Goal: Task Accomplishment & Management: Use online tool/utility

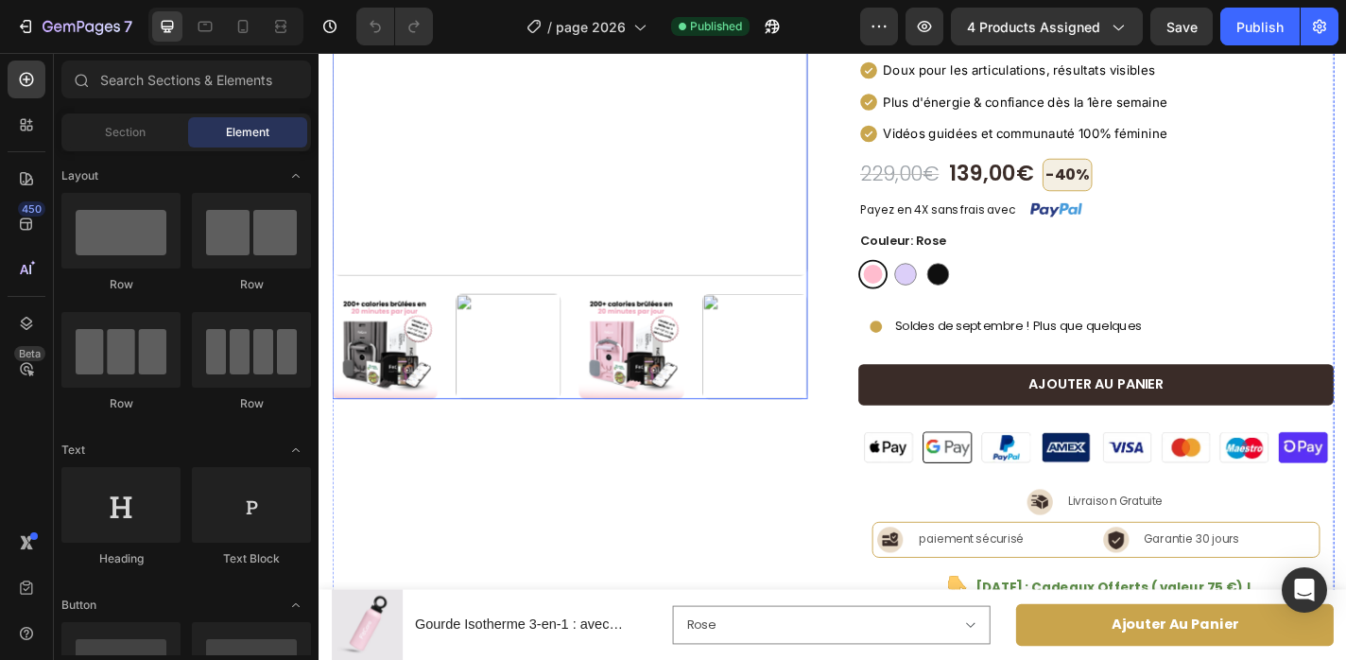
scroll to position [341, 0]
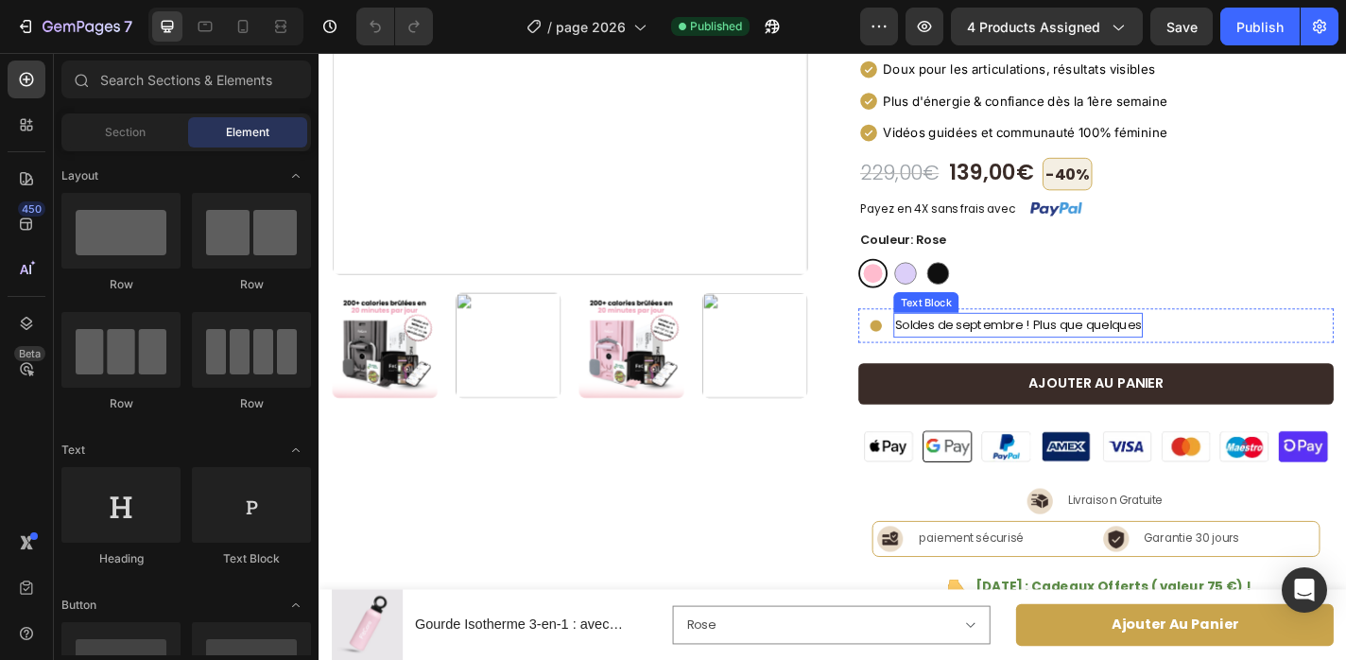
click at [990, 350] on p "Soldes de septembre ! Plus que quelques" at bounding box center [1090, 353] width 271 height 24
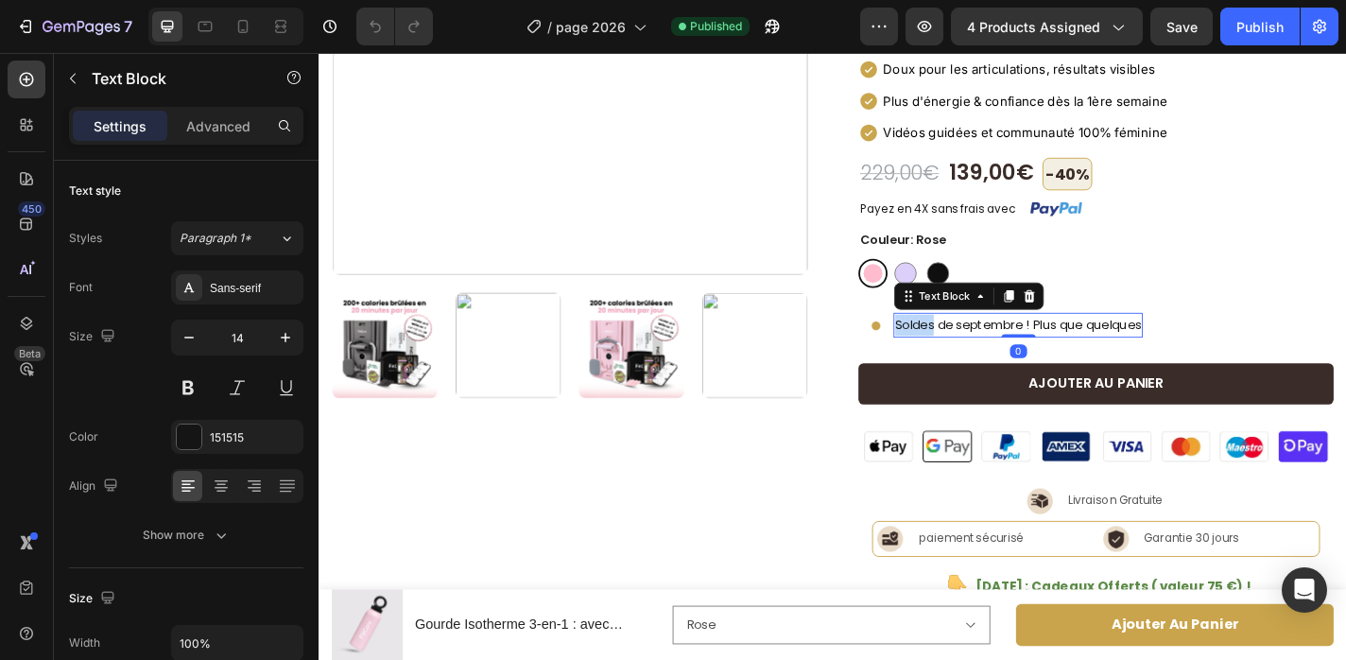
click at [990, 350] on p "Soldes de septembre ! Plus que quelques" at bounding box center [1090, 353] width 271 height 24
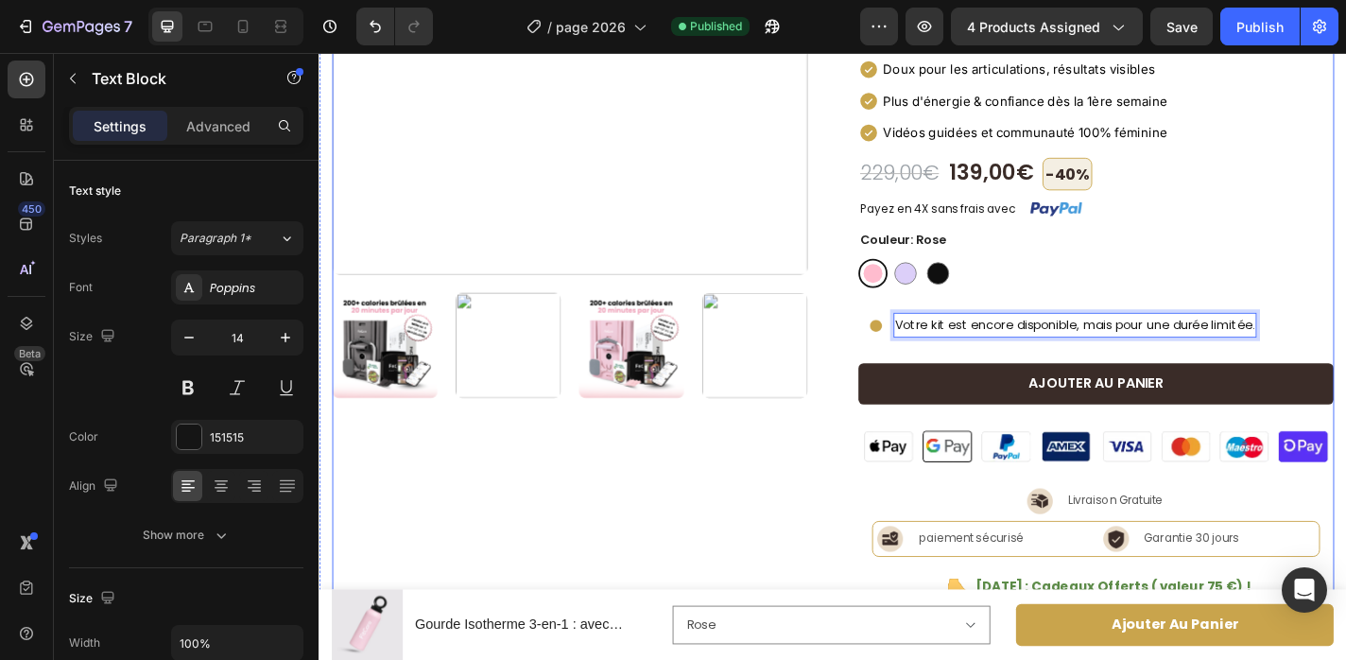
click at [864, 459] on div "Product Images Icon Icon Icon Icon Icon Icon List Excellent 4.5 Text Block | (2…" at bounding box center [886, 517] width 1106 height 1488
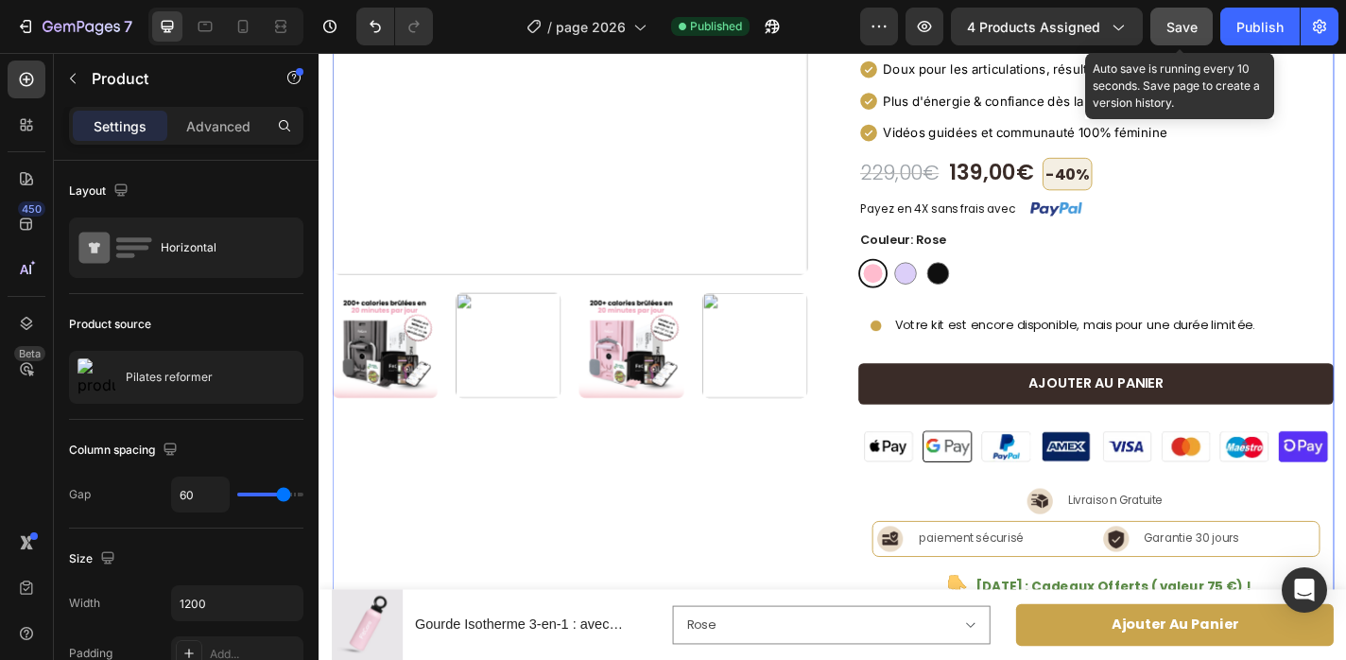
click at [1176, 27] on span "Save" at bounding box center [1182, 27] width 31 height 16
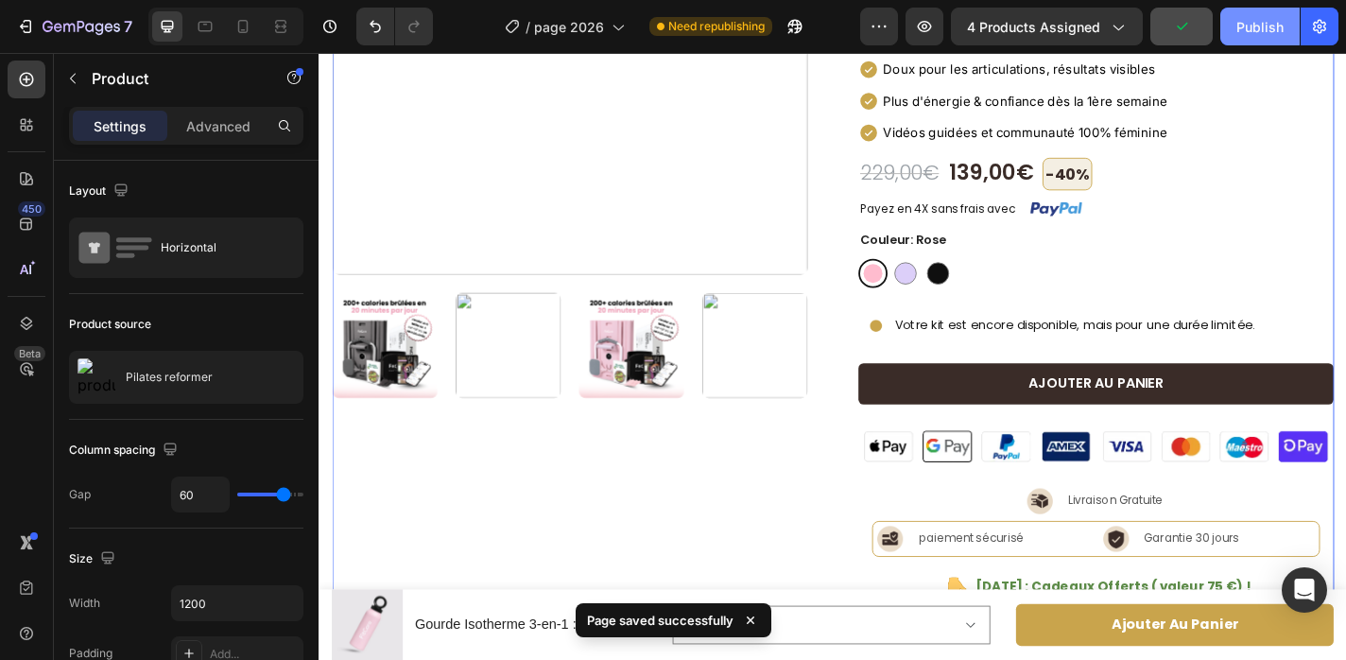
click at [1257, 33] on div "Publish" at bounding box center [1260, 27] width 47 height 20
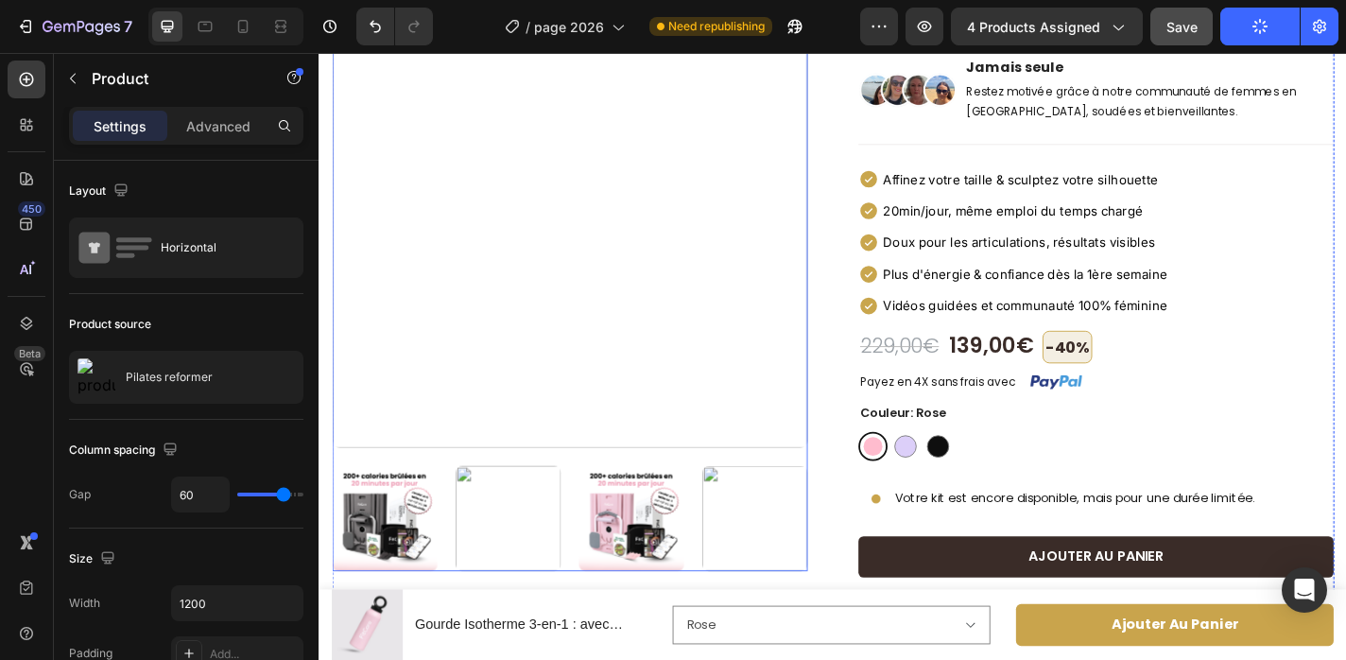
scroll to position [0, 0]
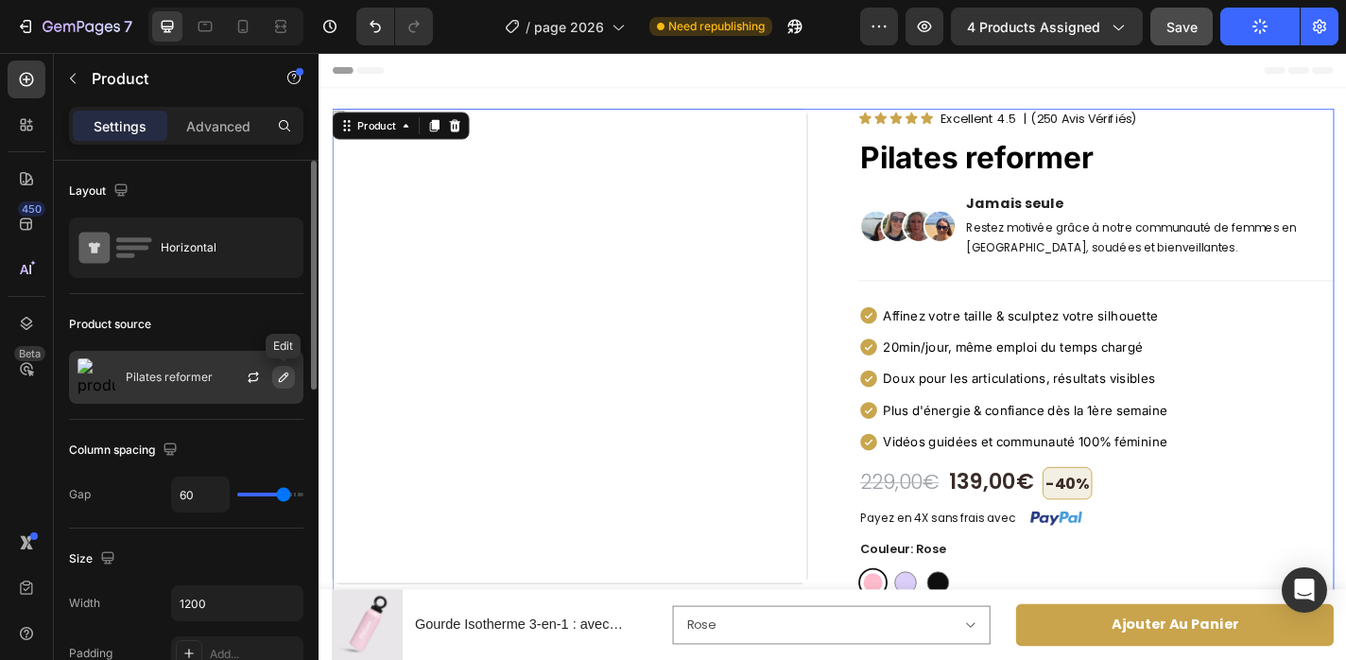
click at [290, 377] on icon "button" at bounding box center [283, 377] width 15 height 15
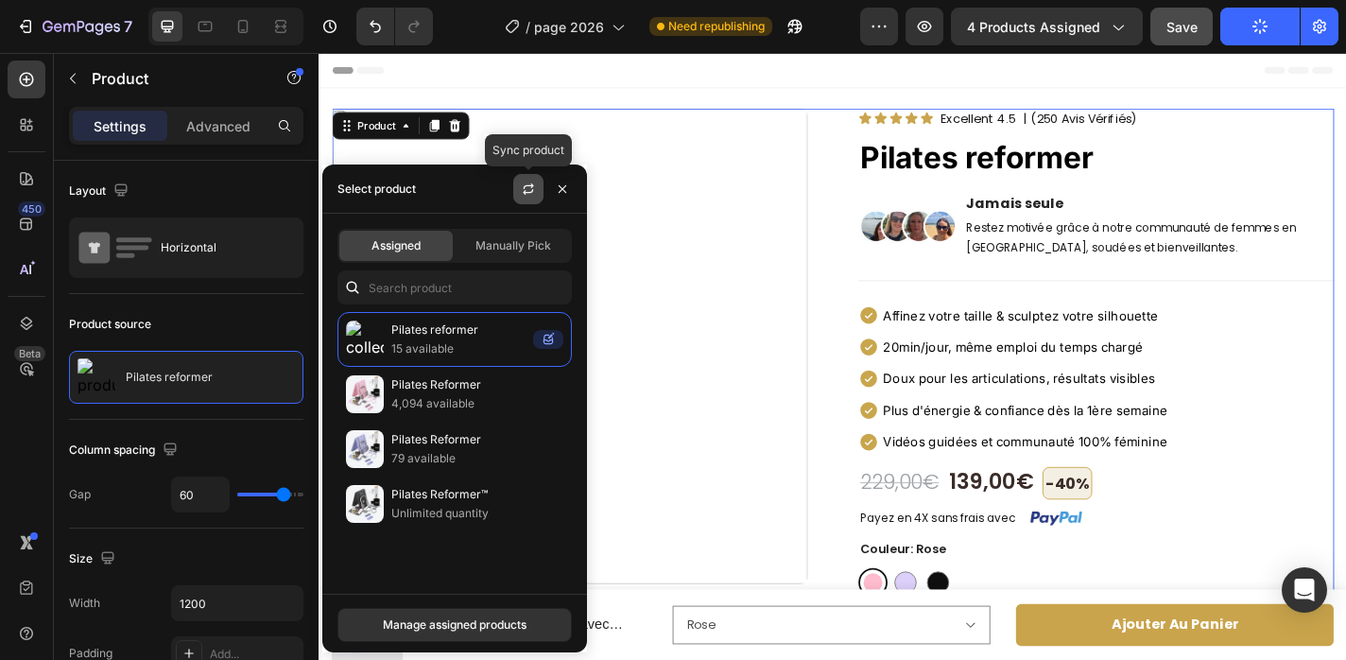
click at [532, 187] on icon "button" at bounding box center [528, 189] width 15 height 15
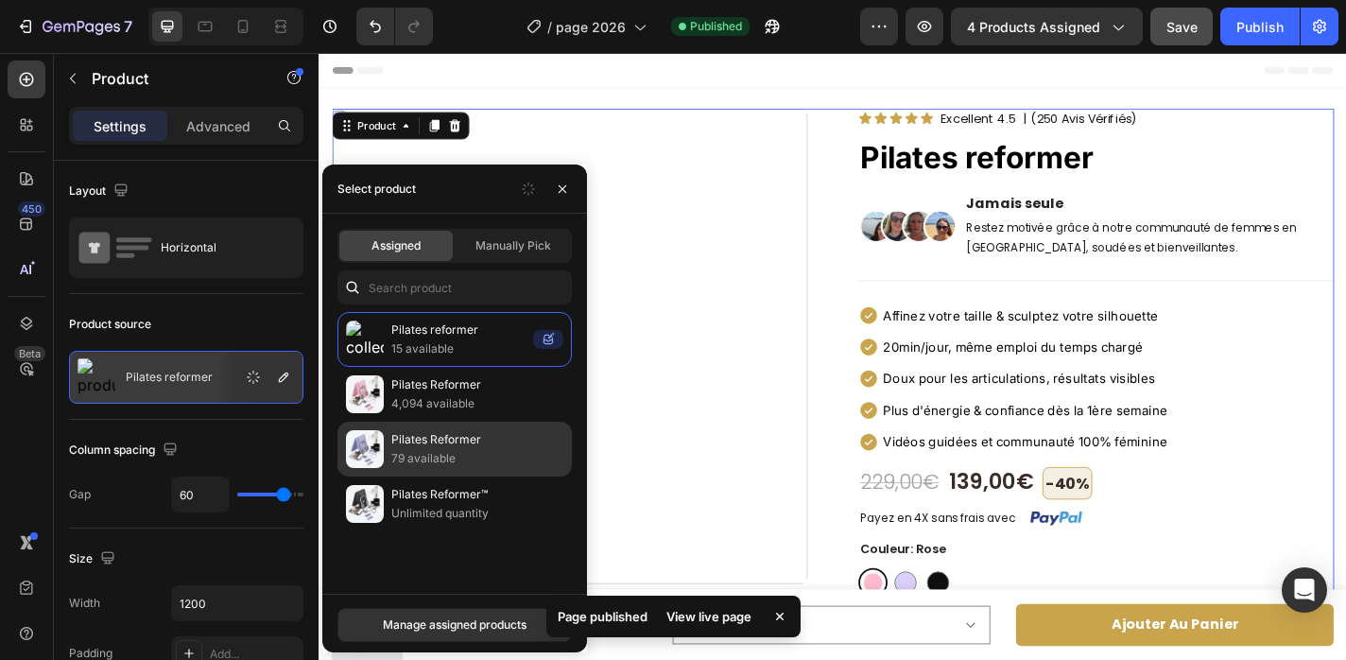
click at [462, 442] on p "Pilates Reformer" at bounding box center [477, 439] width 172 height 19
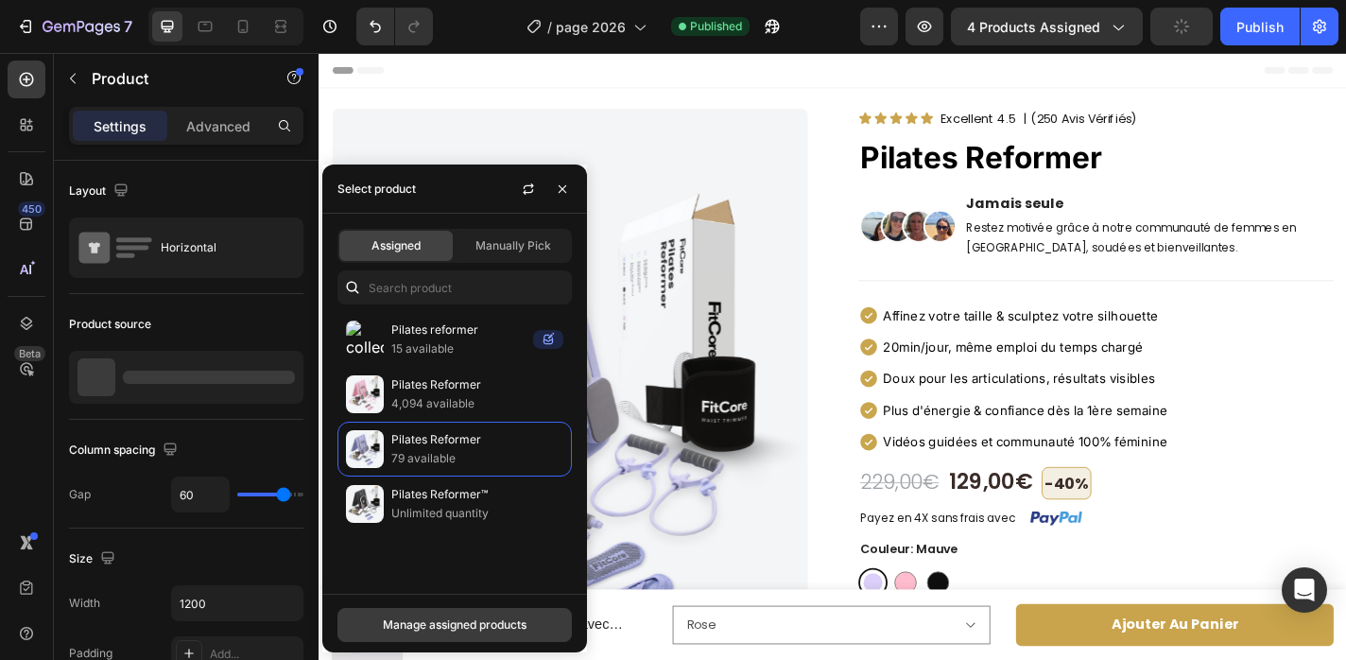
click at [428, 618] on div "Manage assigned products" at bounding box center [455, 624] width 144 height 17
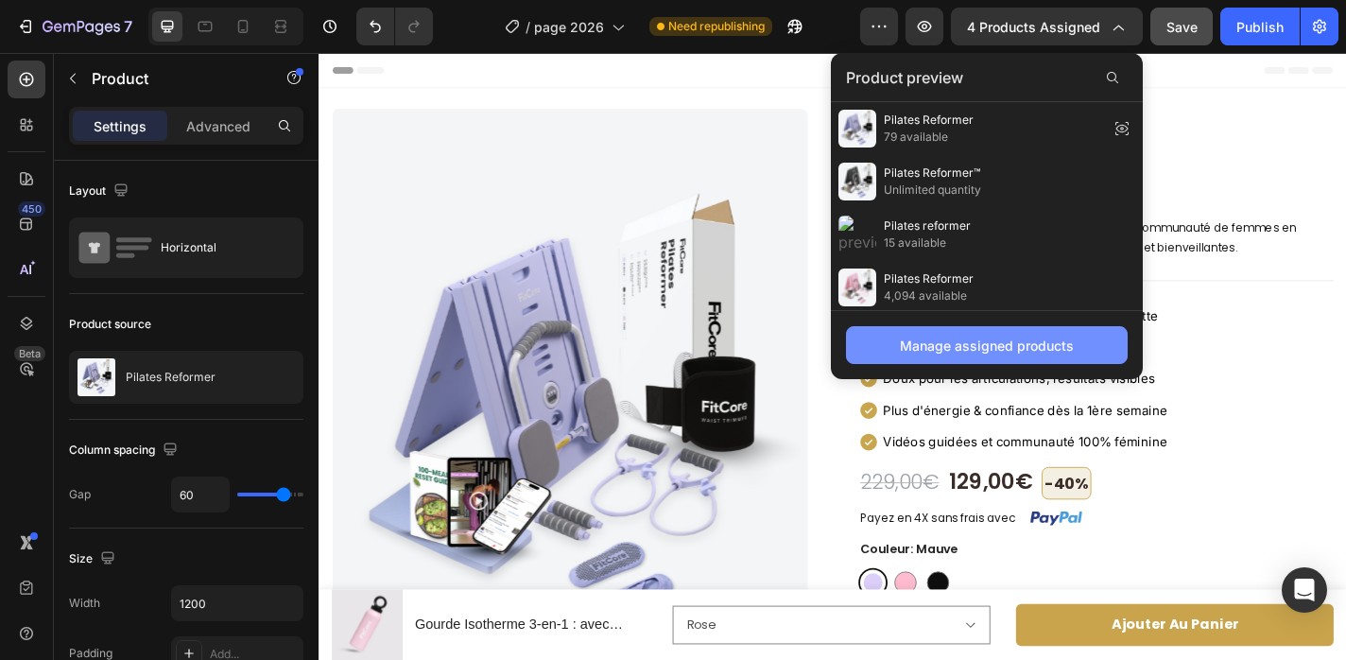
click at [928, 350] on div "Manage assigned products" at bounding box center [987, 346] width 174 height 20
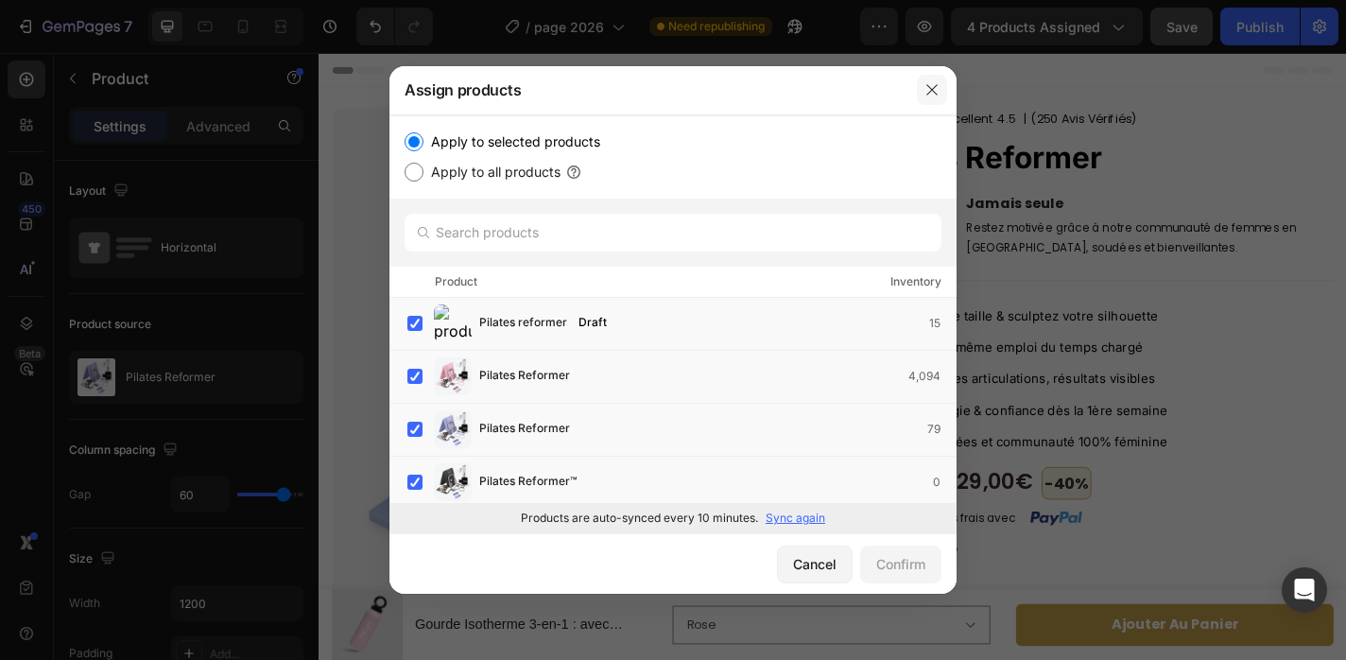
click at [937, 85] on icon "button" at bounding box center [932, 89] width 15 height 15
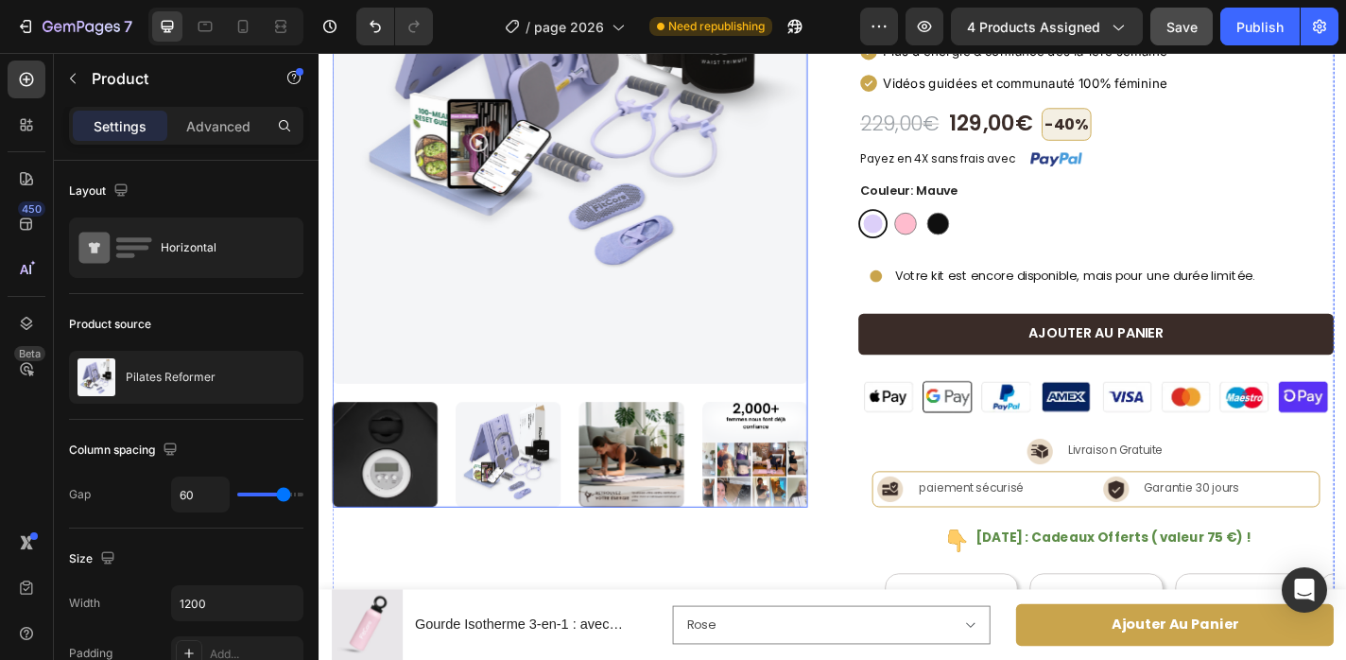
scroll to position [397, 0]
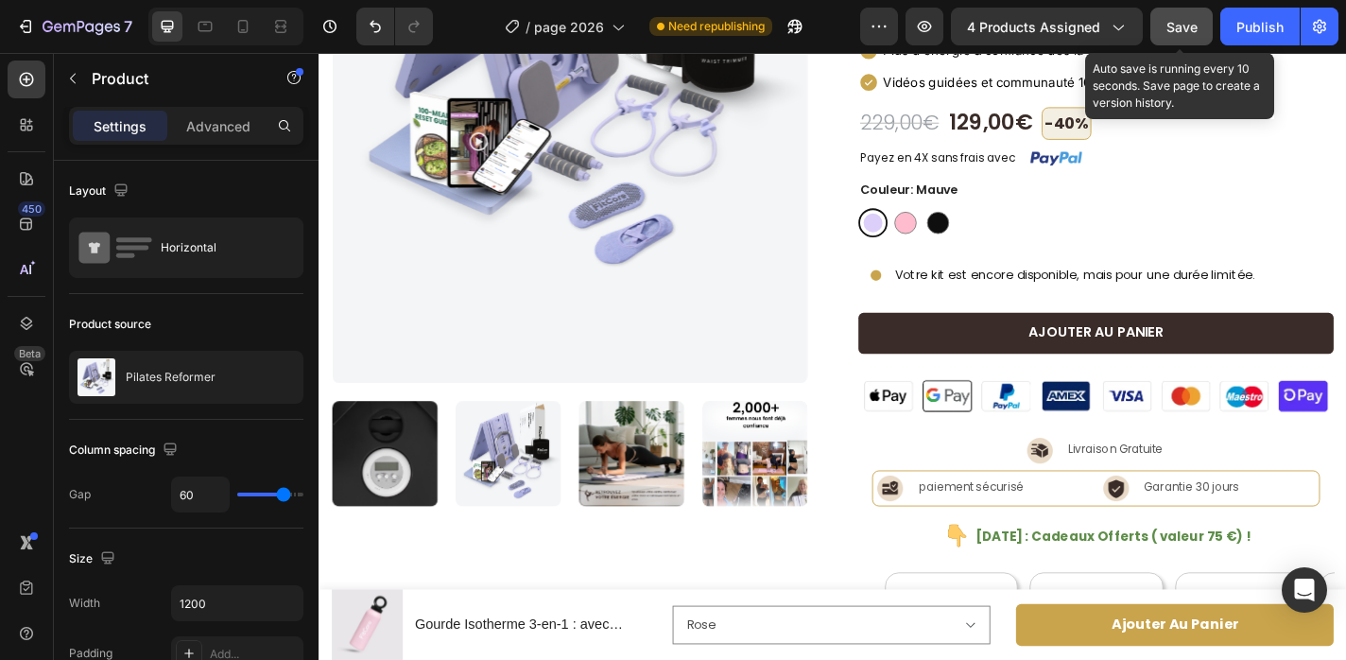
click at [1186, 33] on span "Save" at bounding box center [1182, 27] width 31 height 16
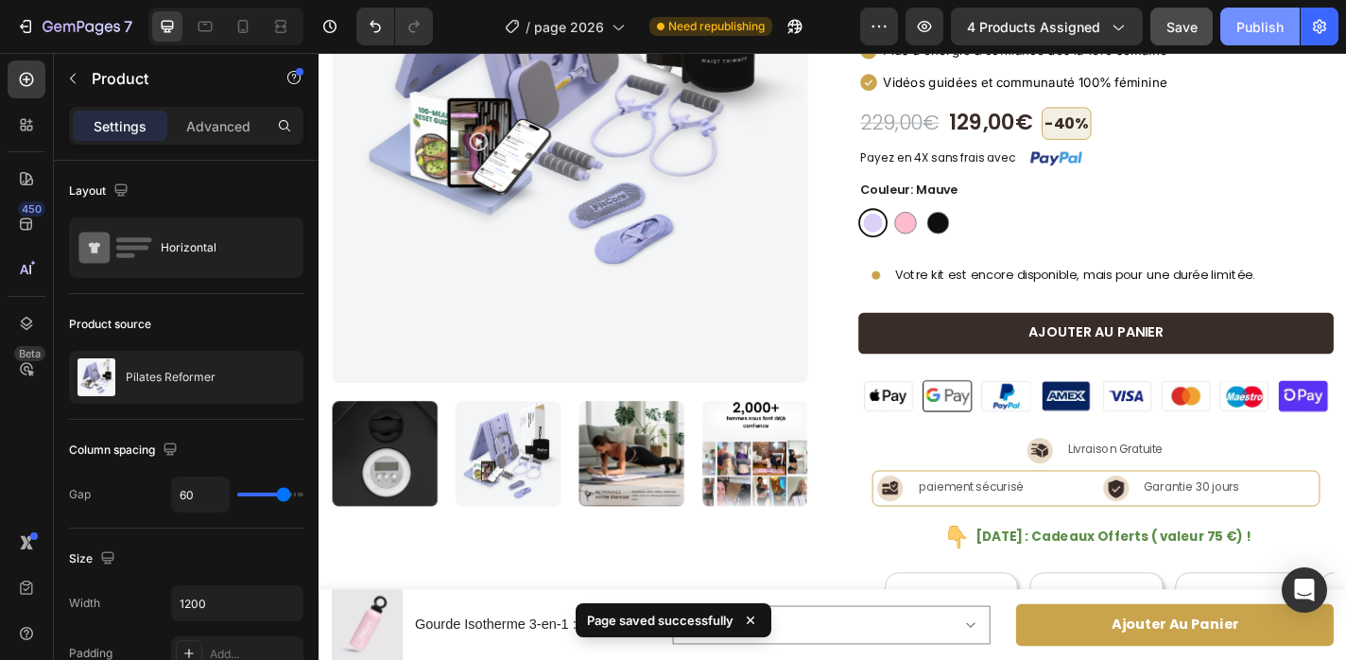
click at [1247, 33] on div "Publish" at bounding box center [1260, 27] width 47 height 20
click at [870, 162] on div "Product Images Icon Icon Icon Icon Icon Icon List Excellent 4.5 Text Block | (2…" at bounding box center [886, 461] width 1106 height 1488
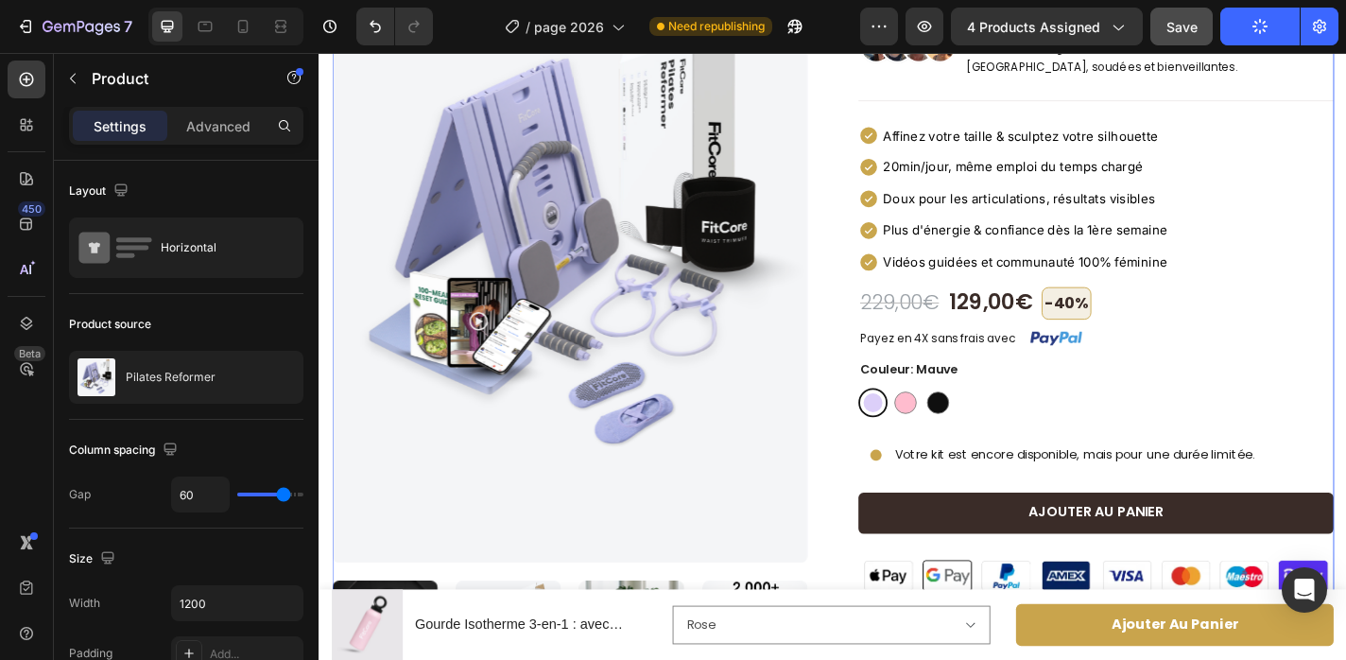
scroll to position [0, 0]
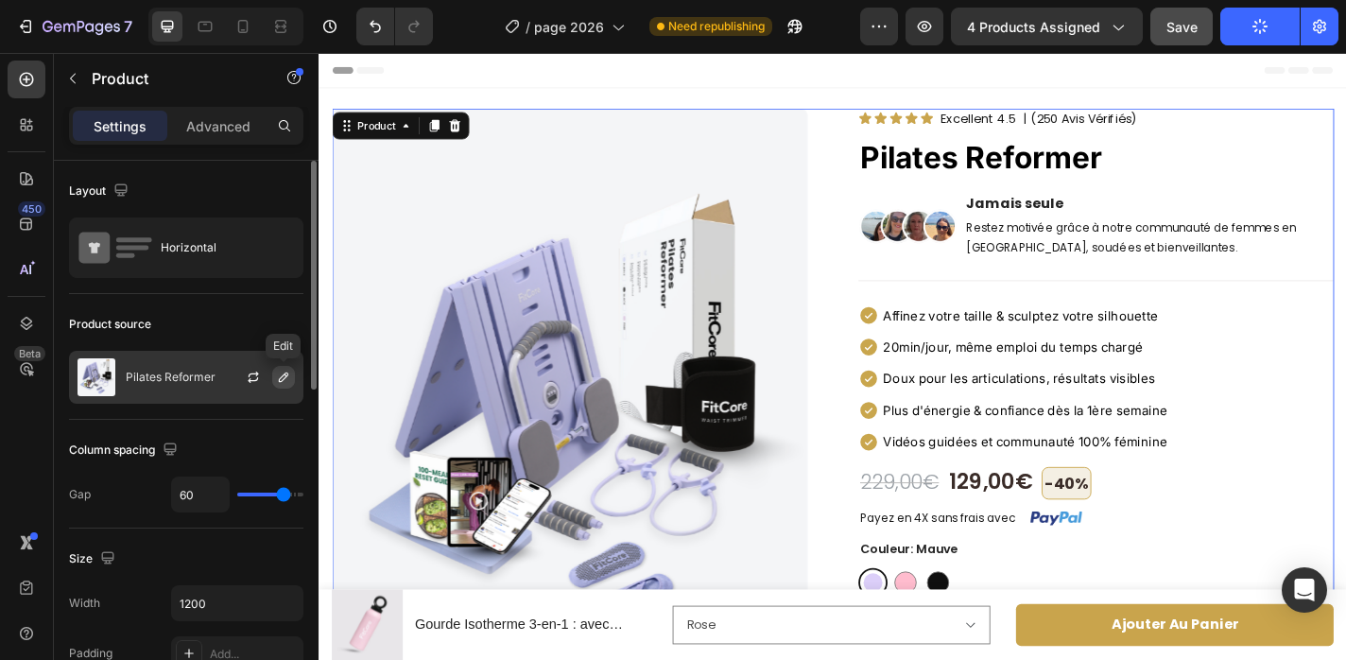
click at [277, 373] on icon "button" at bounding box center [283, 377] width 15 height 15
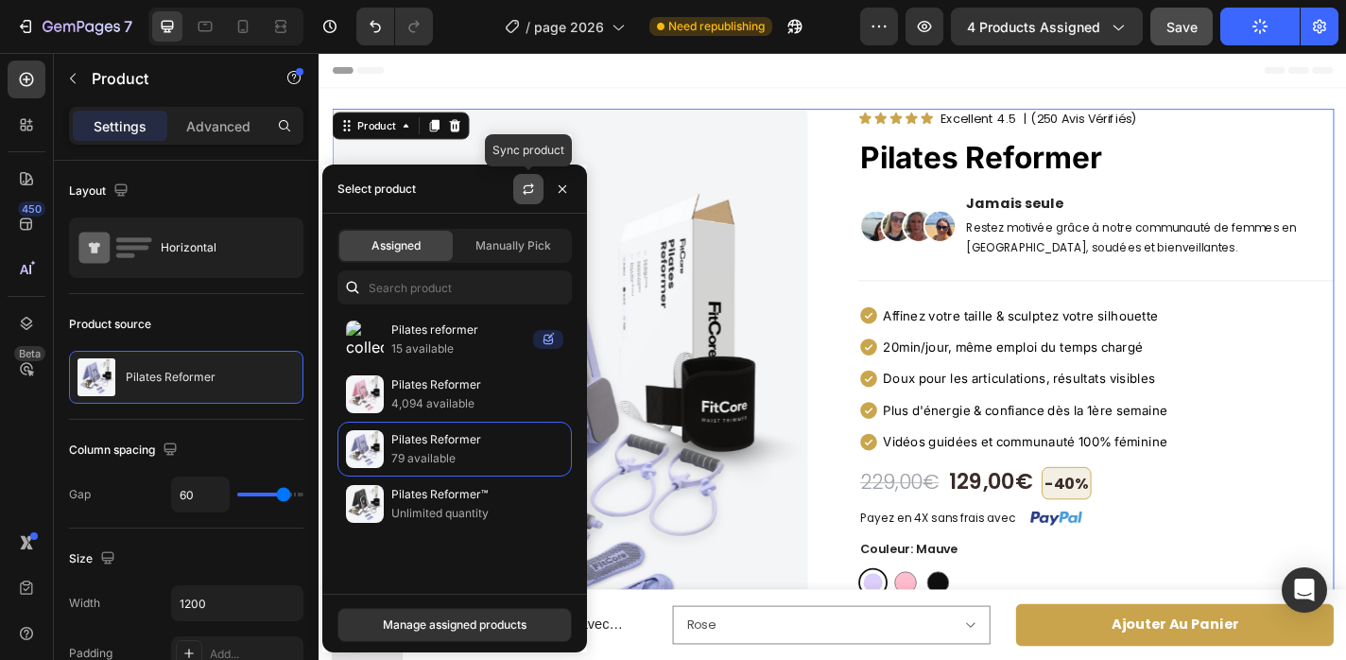
click at [515, 190] on button "button" at bounding box center [528, 189] width 30 height 30
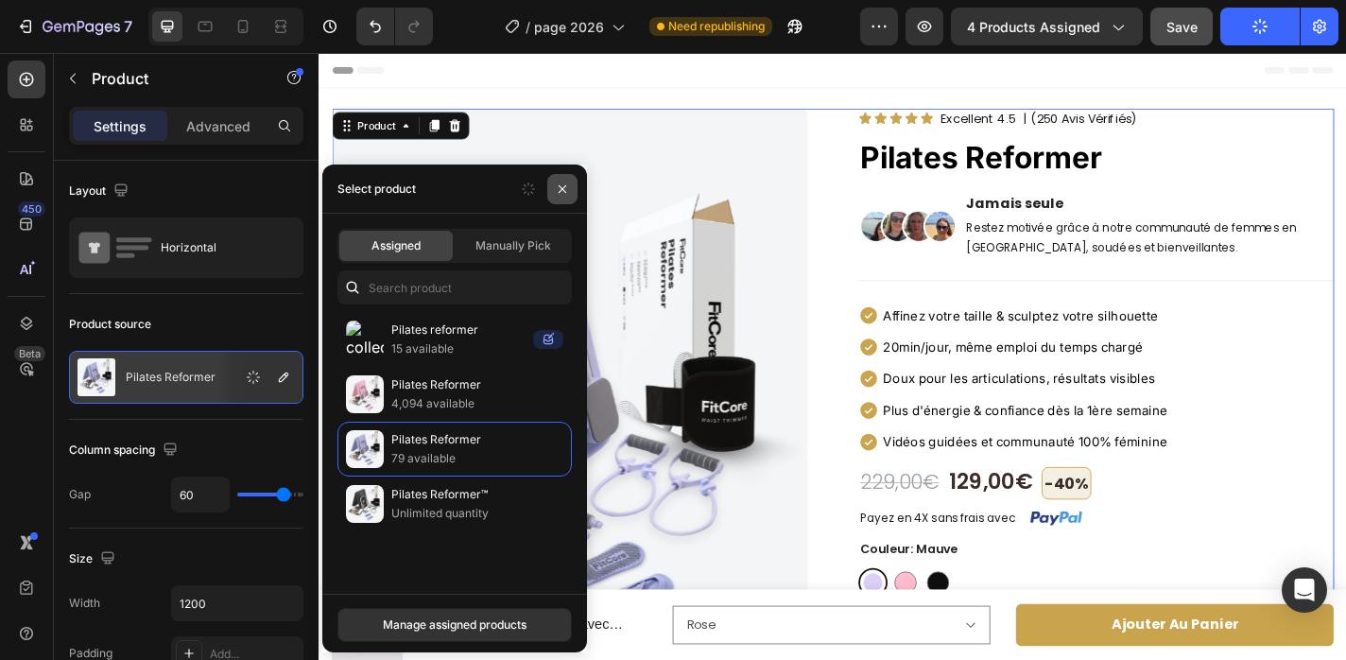
click at [552, 189] on button "button" at bounding box center [562, 189] width 30 height 30
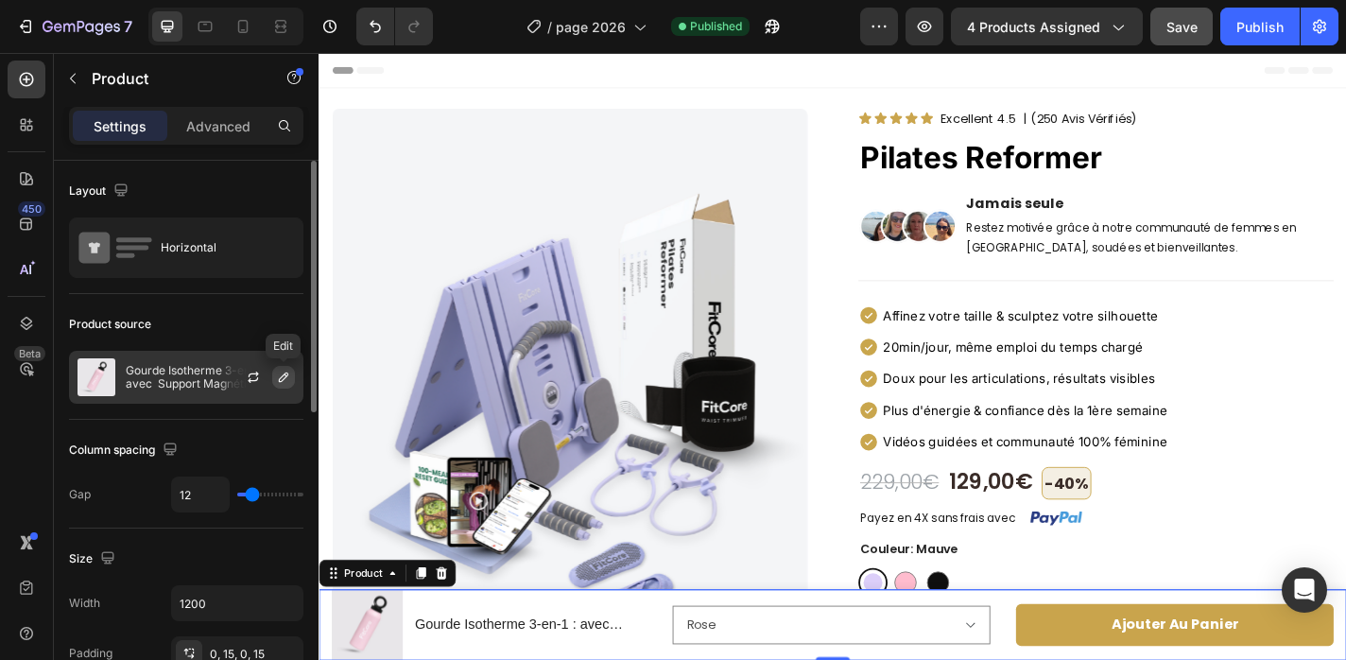
click at [285, 375] on icon "button" at bounding box center [283, 377] width 9 height 9
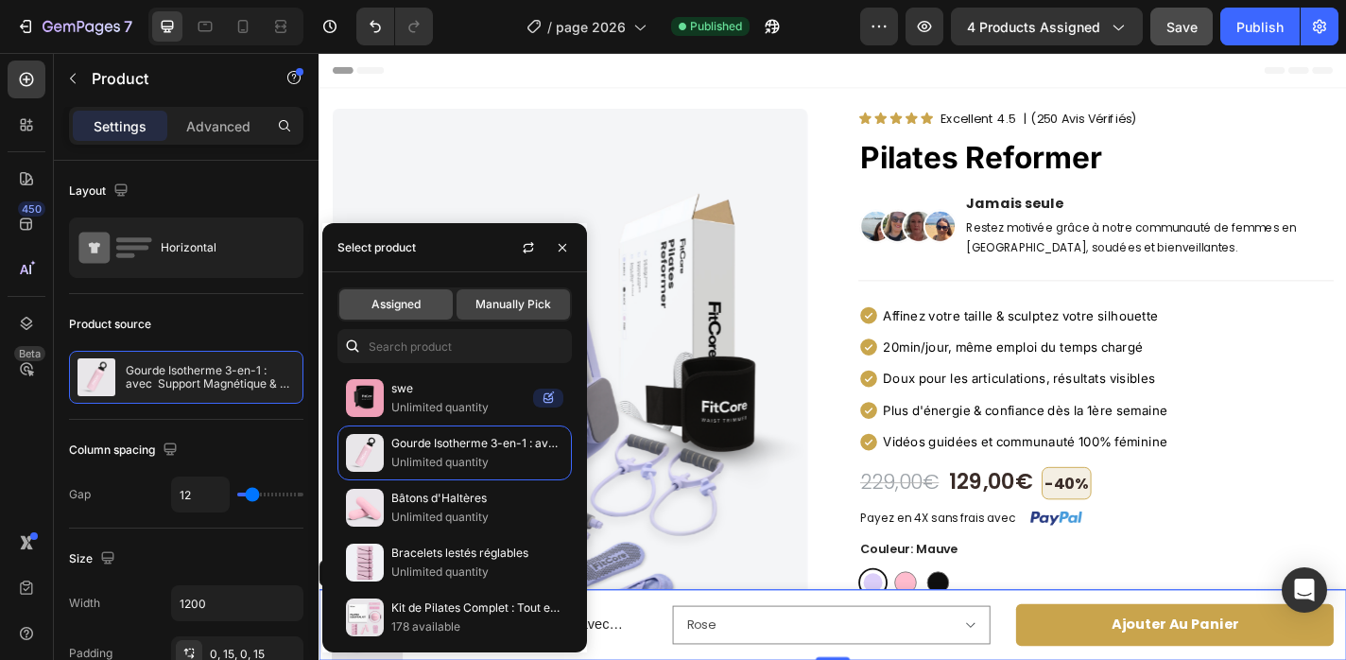
click at [390, 310] on span "Assigned" at bounding box center [396, 304] width 49 height 17
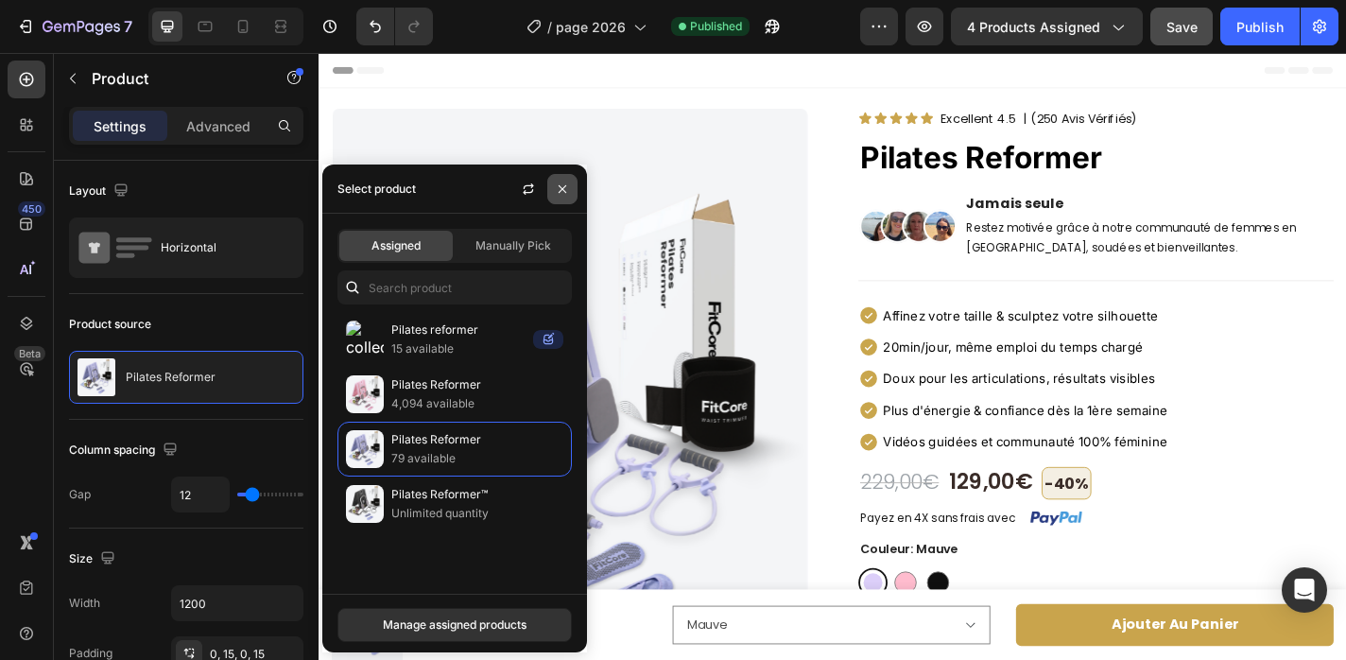
click at [558, 188] on icon "button" at bounding box center [562, 189] width 15 height 15
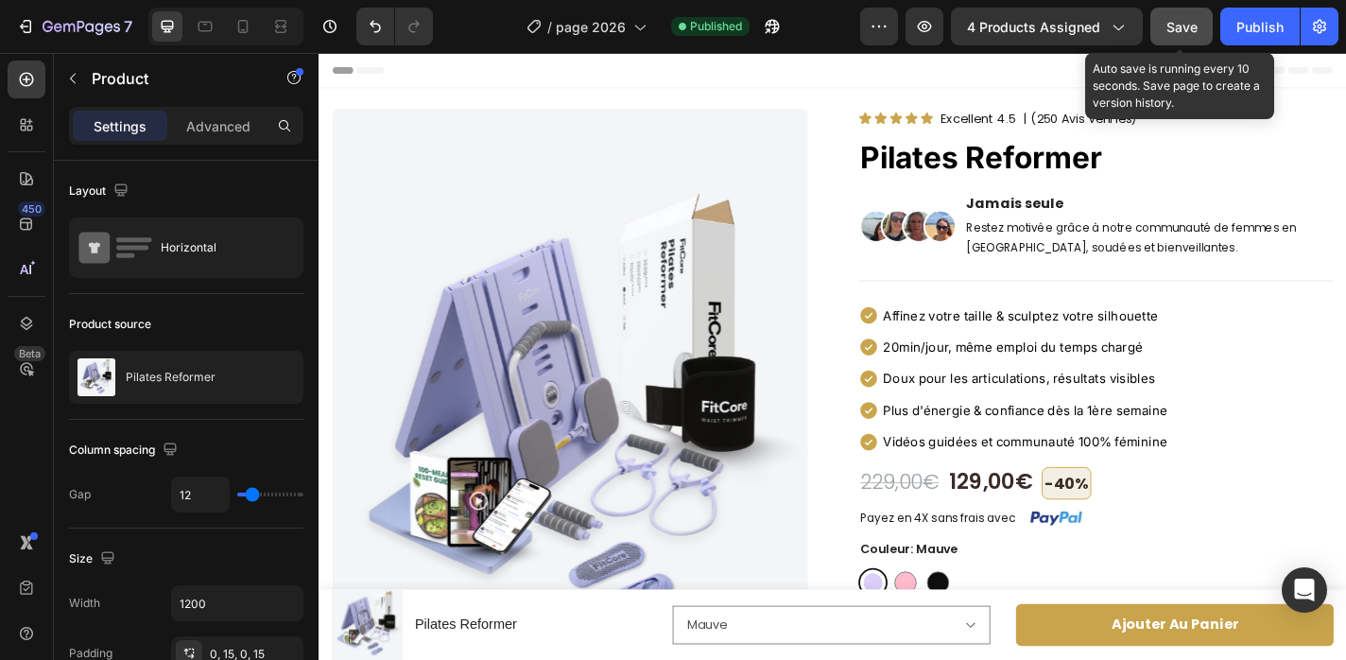
click at [1167, 27] on span "Save" at bounding box center [1182, 27] width 31 height 16
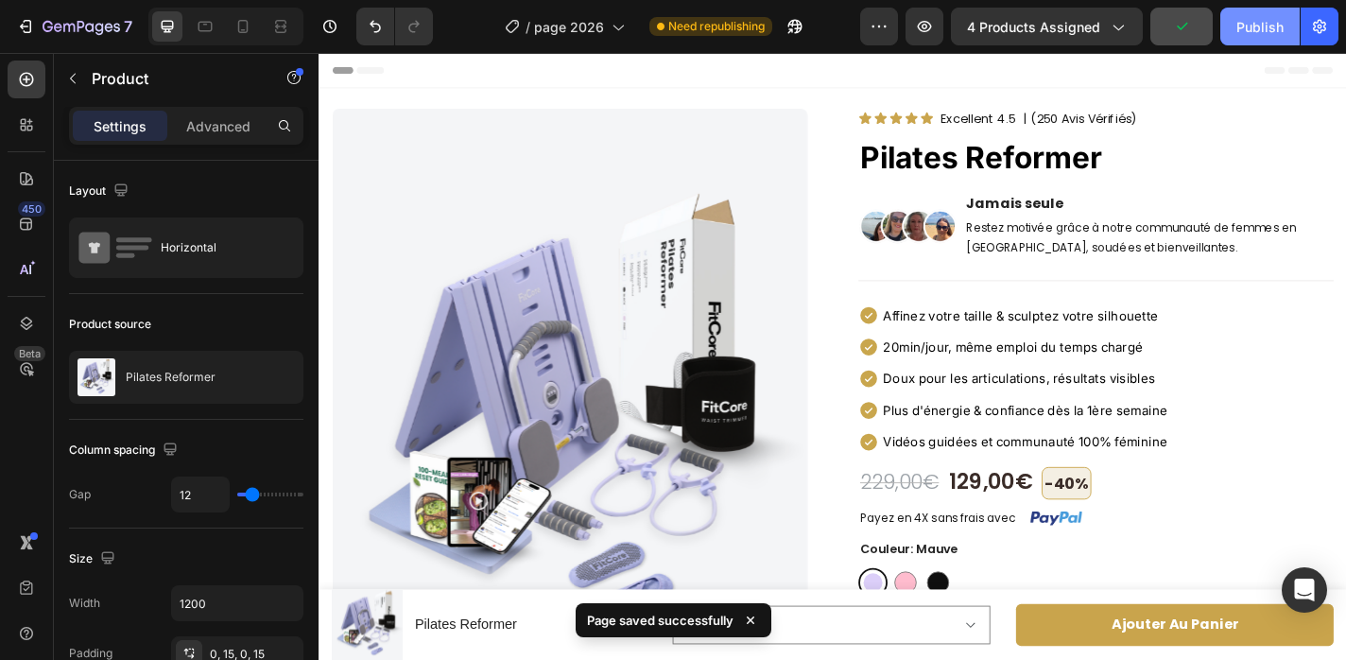
click at [1259, 31] on div "Publish" at bounding box center [1260, 27] width 47 height 20
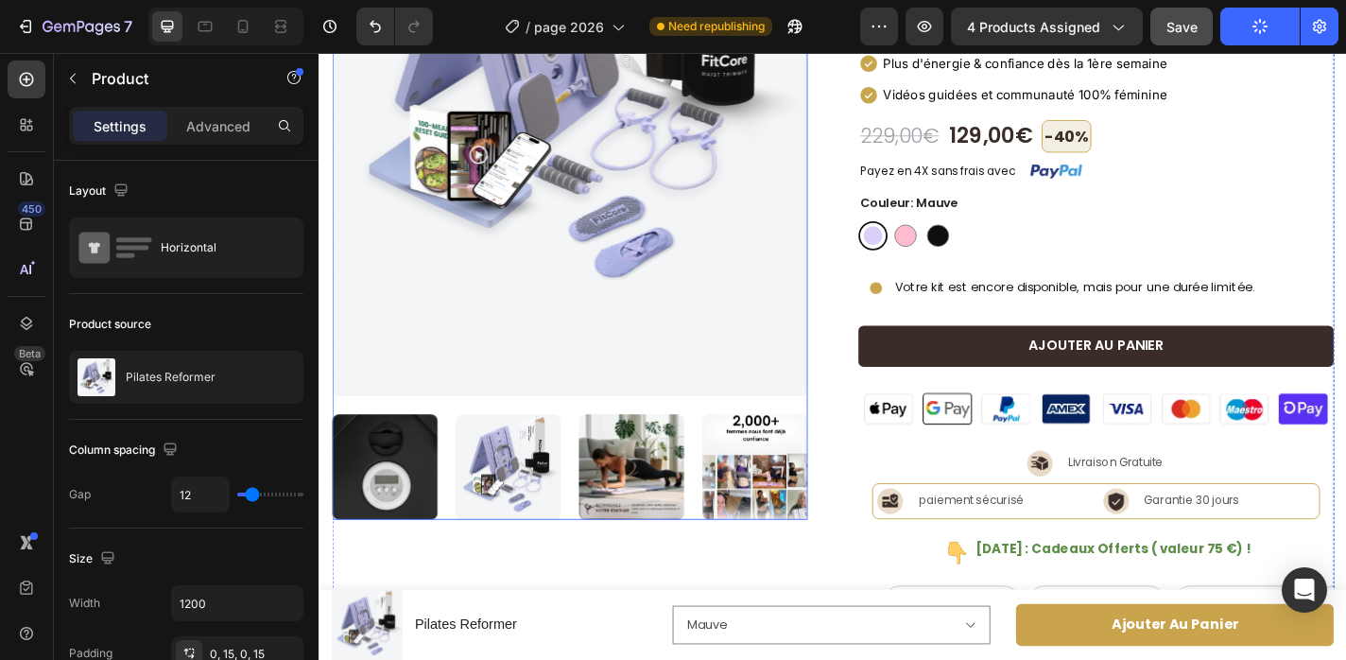
scroll to position [384, 0]
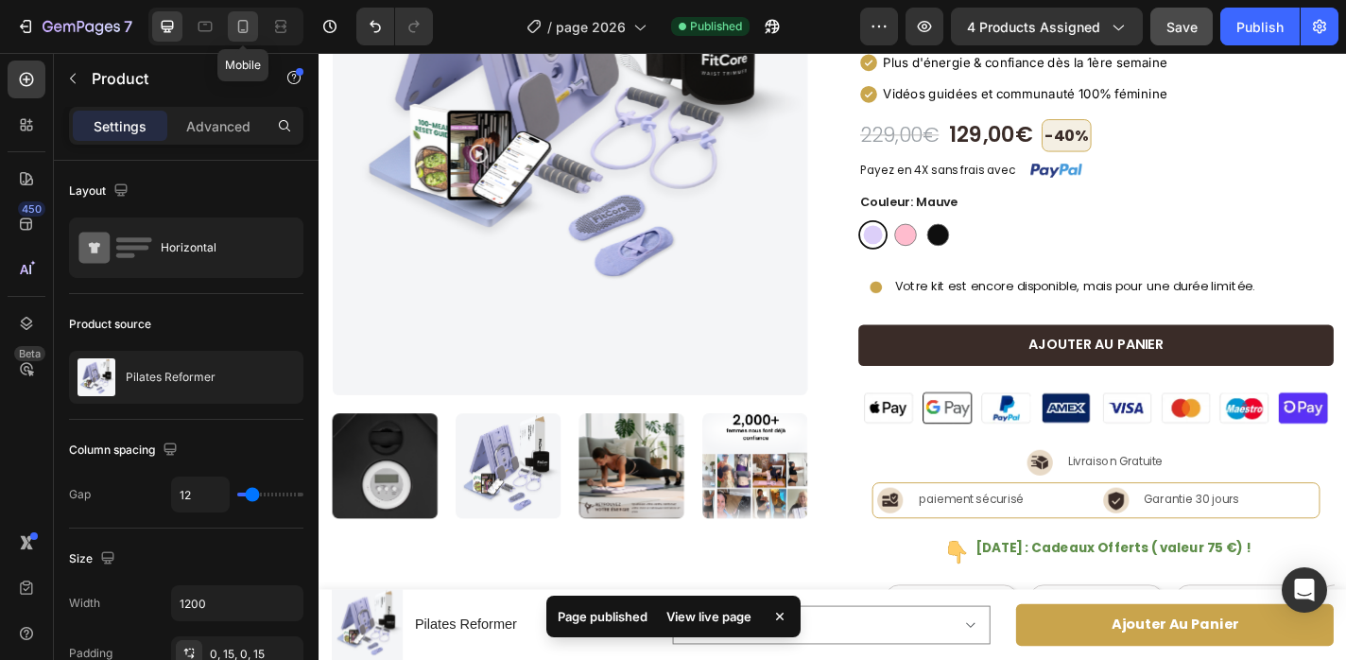
click at [243, 17] on icon at bounding box center [243, 26] width 19 height 19
type input "0"
type input "100%"
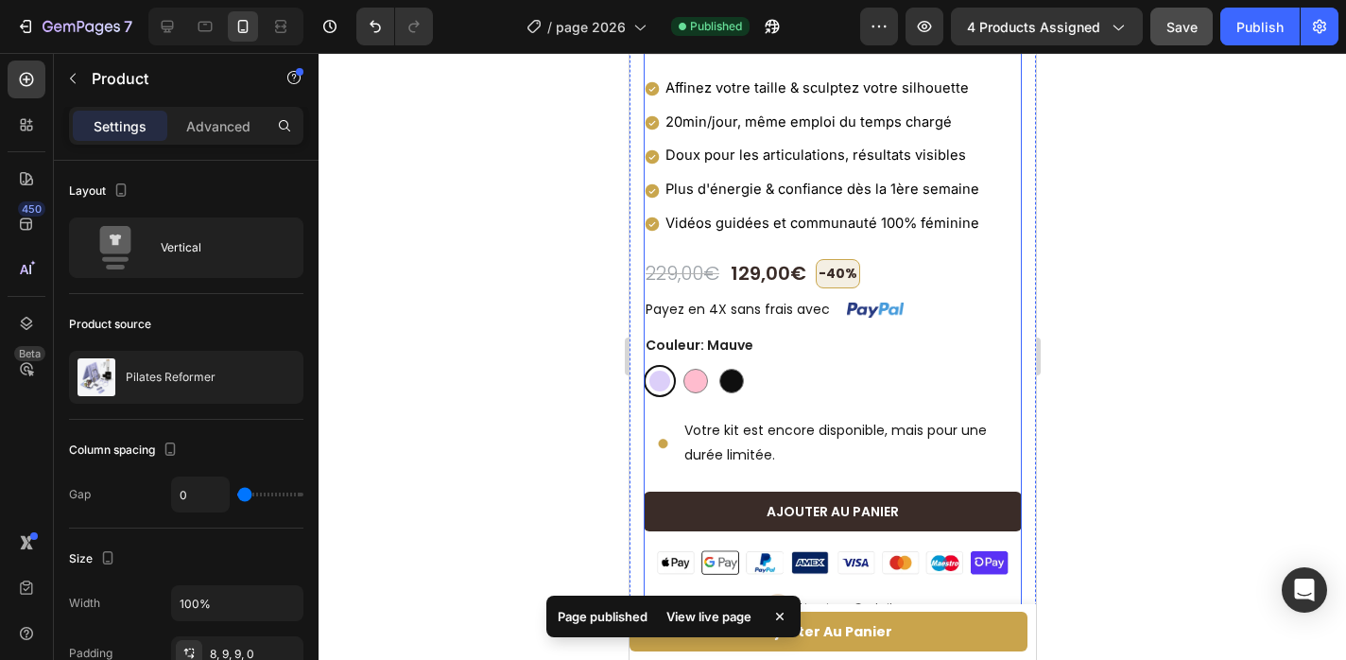
scroll to position [869, 0]
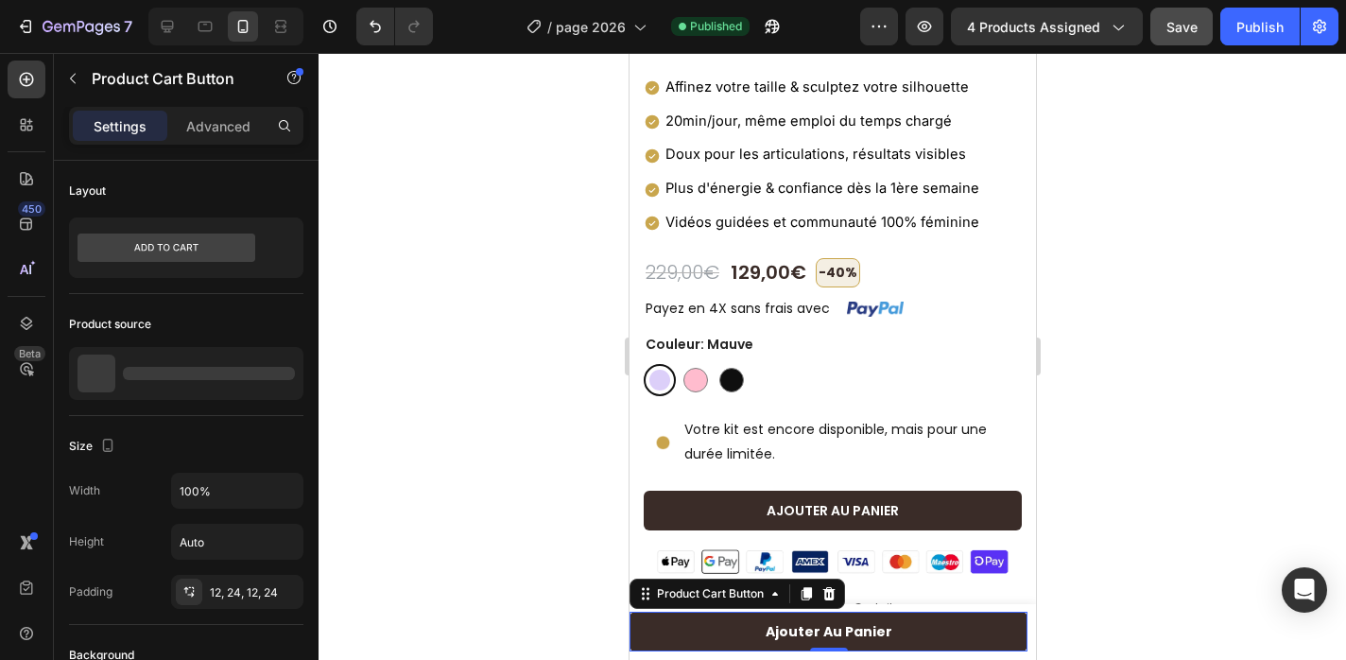
click at [887, 615] on button "Ajouter au panier" at bounding box center [828, 632] width 398 height 40
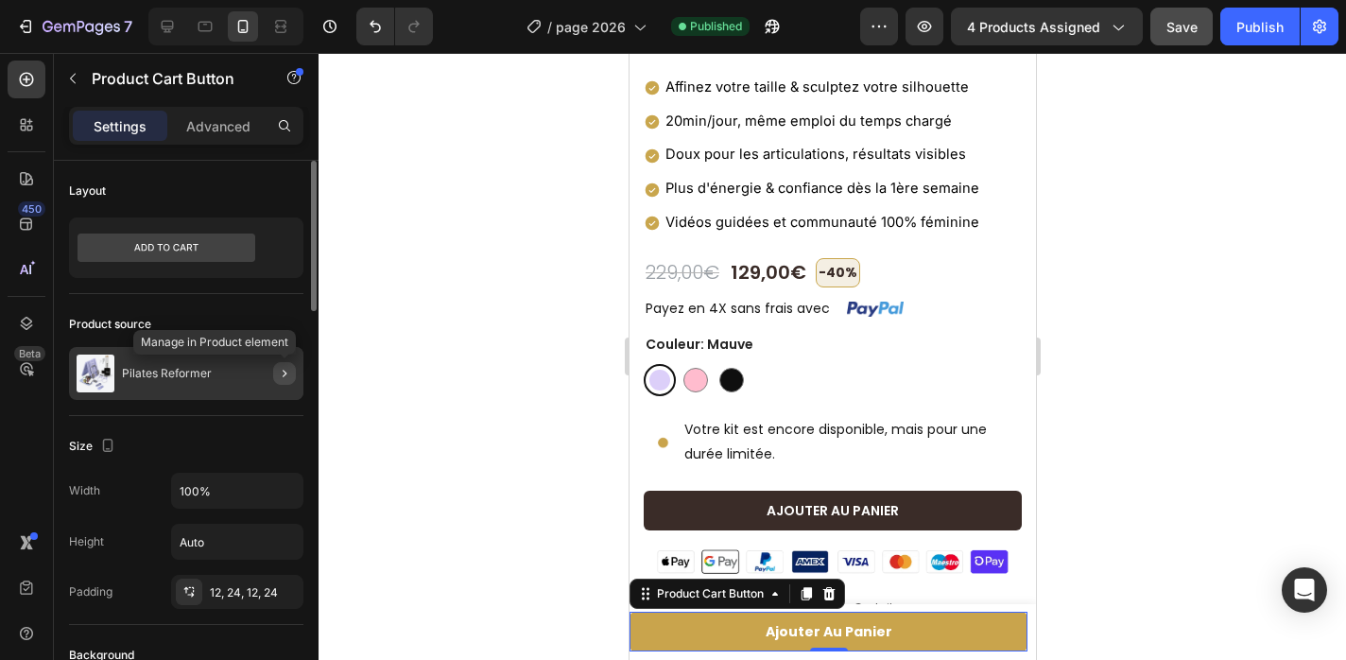
click at [287, 370] on icon "button" at bounding box center [284, 373] width 15 height 15
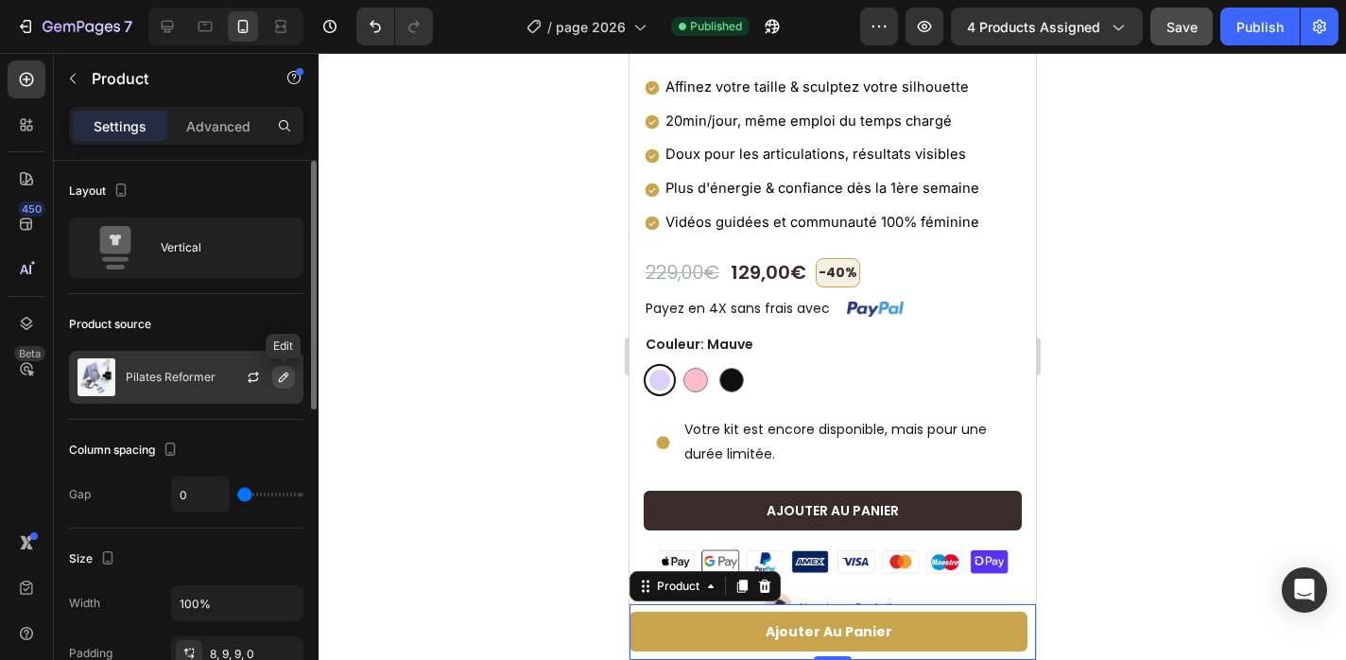
click at [287, 371] on icon "button" at bounding box center [283, 377] width 15 height 15
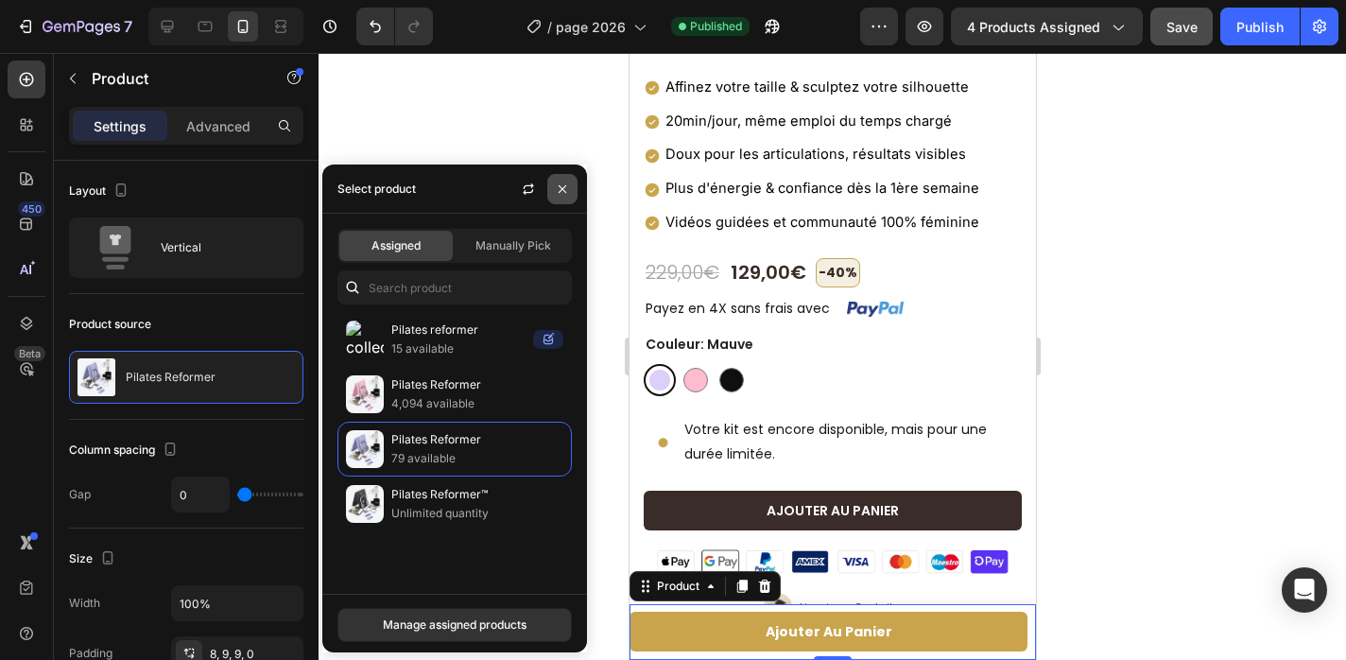
click at [565, 192] on icon "button" at bounding box center [562, 189] width 15 height 15
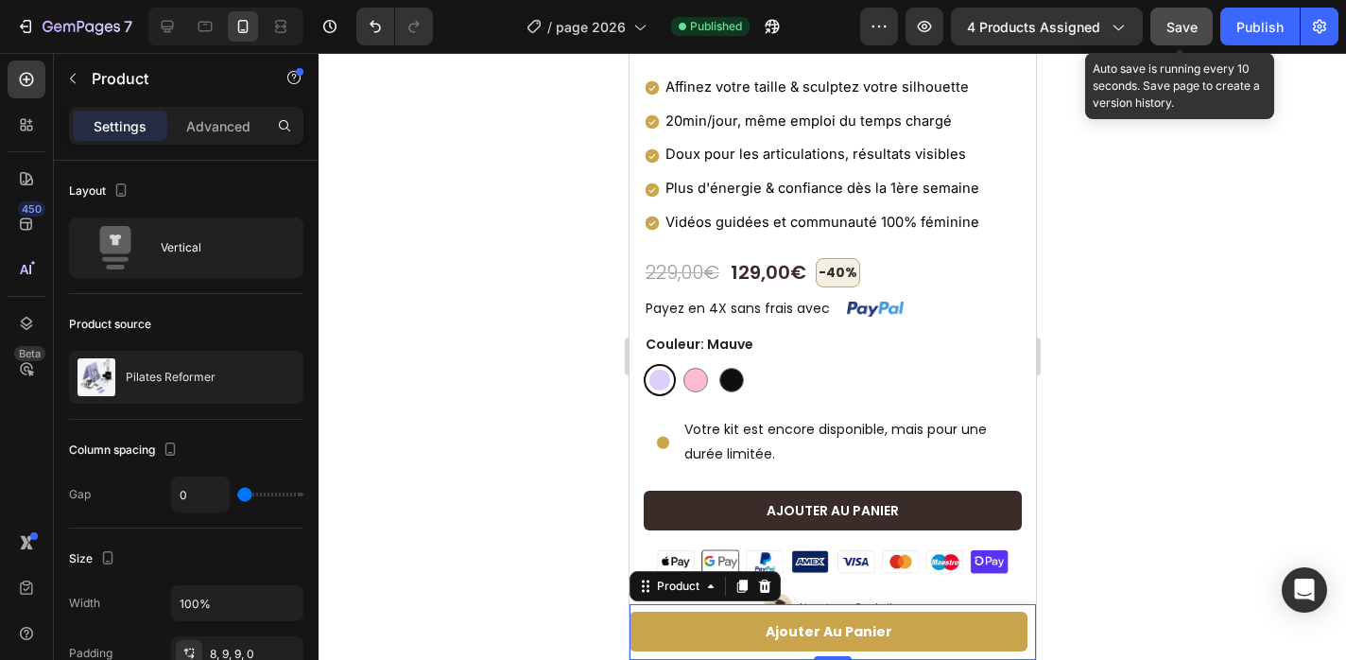
click at [1197, 30] on span "Save" at bounding box center [1182, 27] width 31 height 16
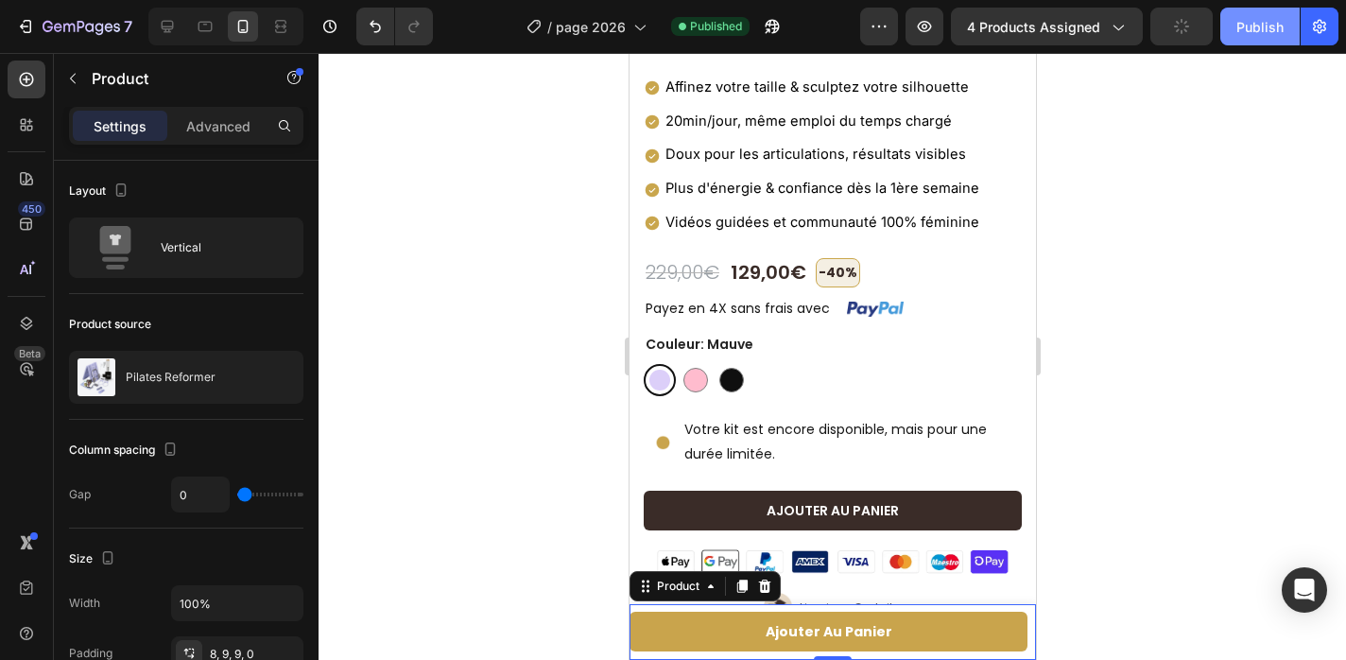
click at [1248, 28] on div "Publish" at bounding box center [1260, 27] width 47 height 20
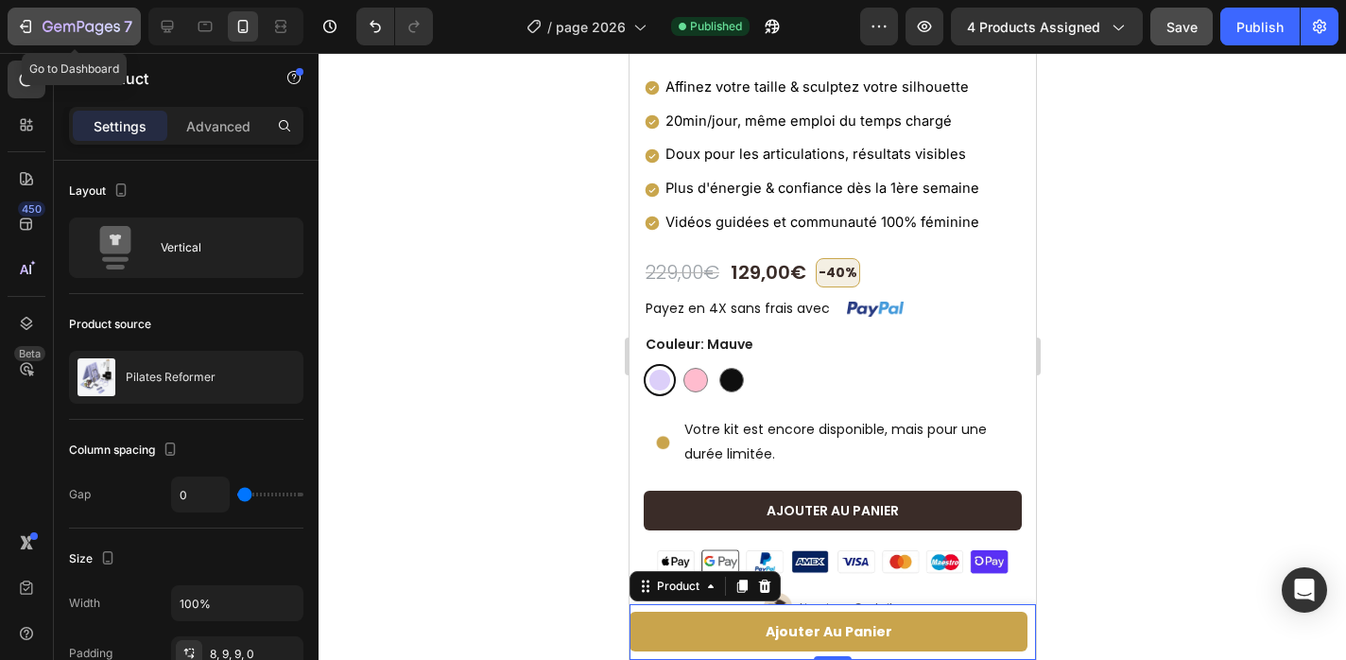
click at [83, 17] on div "7" at bounding box center [88, 26] width 90 height 23
